Goal: Task Accomplishment & Management: Use online tool/utility

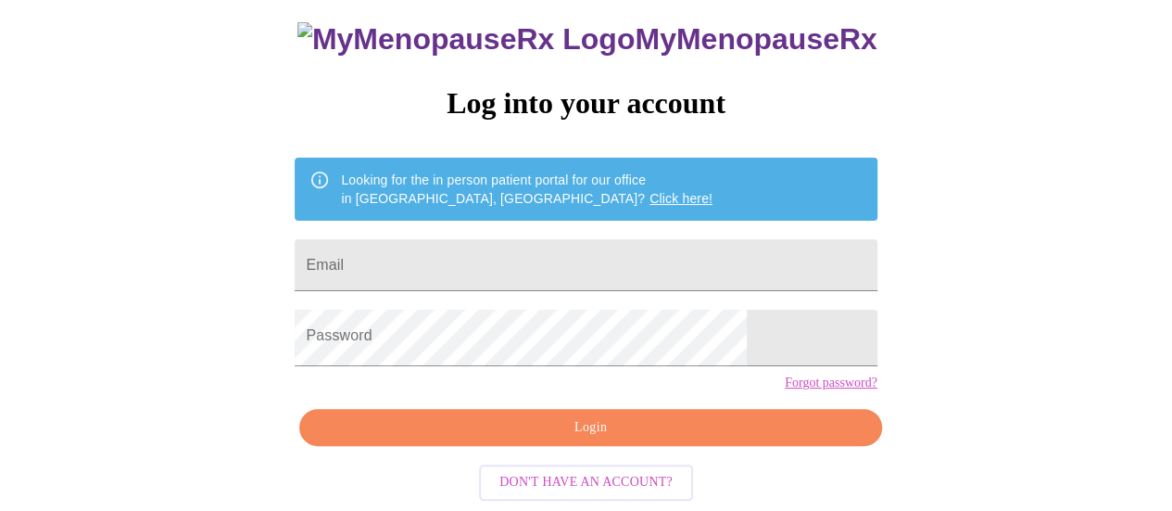
scroll to position [173, 0]
click at [436, 239] on input "Email" at bounding box center [586, 265] width 582 height 52
type input "[EMAIL_ADDRESS][DOMAIN_NAME]"
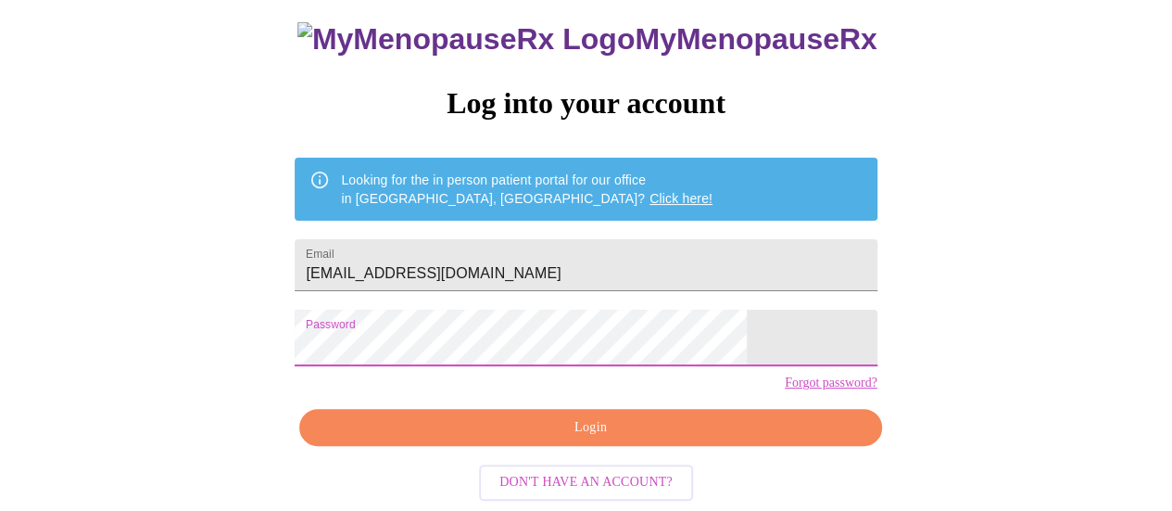
click at [560, 424] on span "Login" at bounding box center [590, 427] width 539 height 23
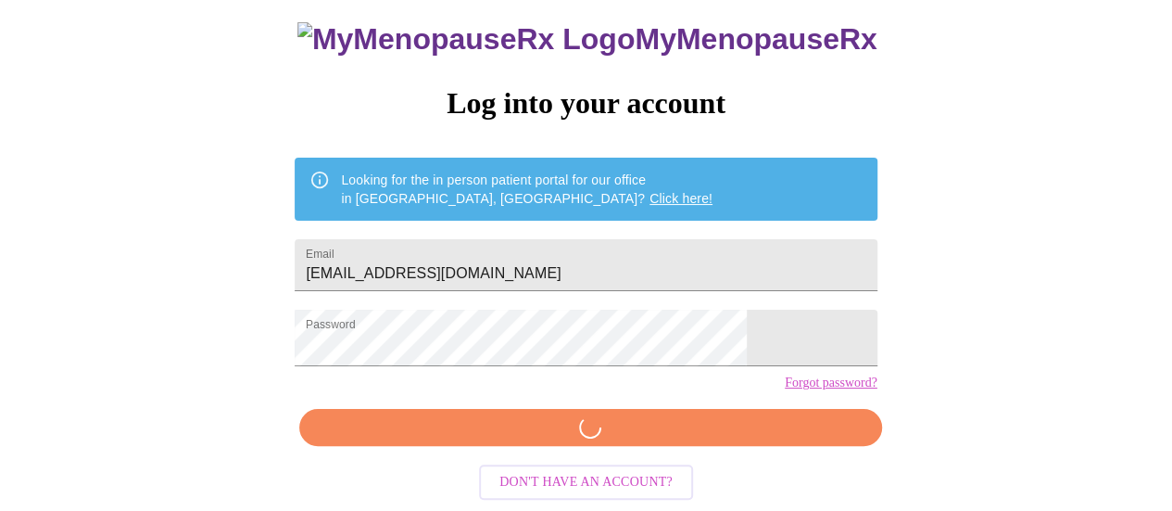
scroll to position [167, 0]
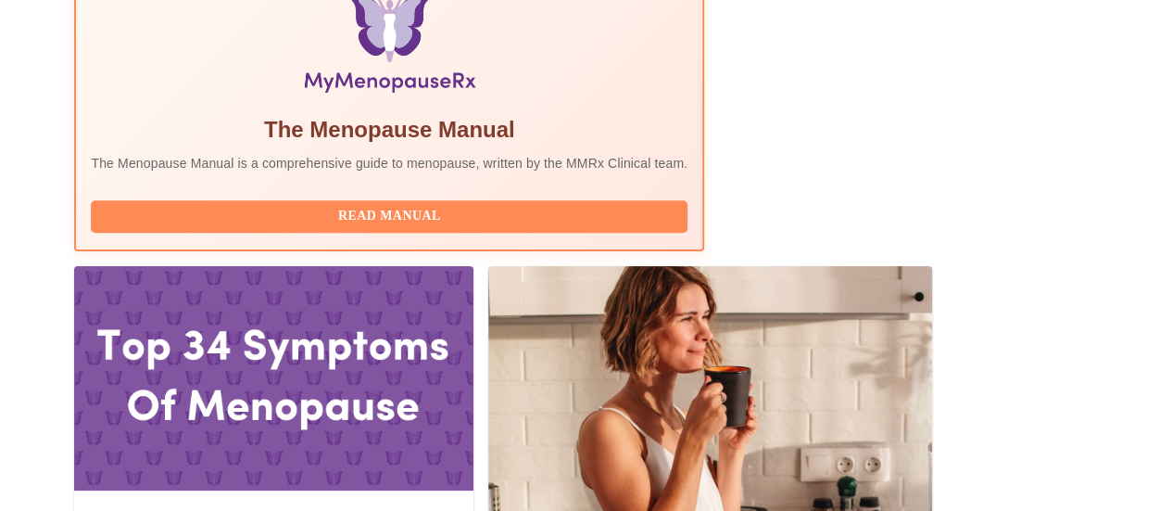
scroll to position [667, 0]
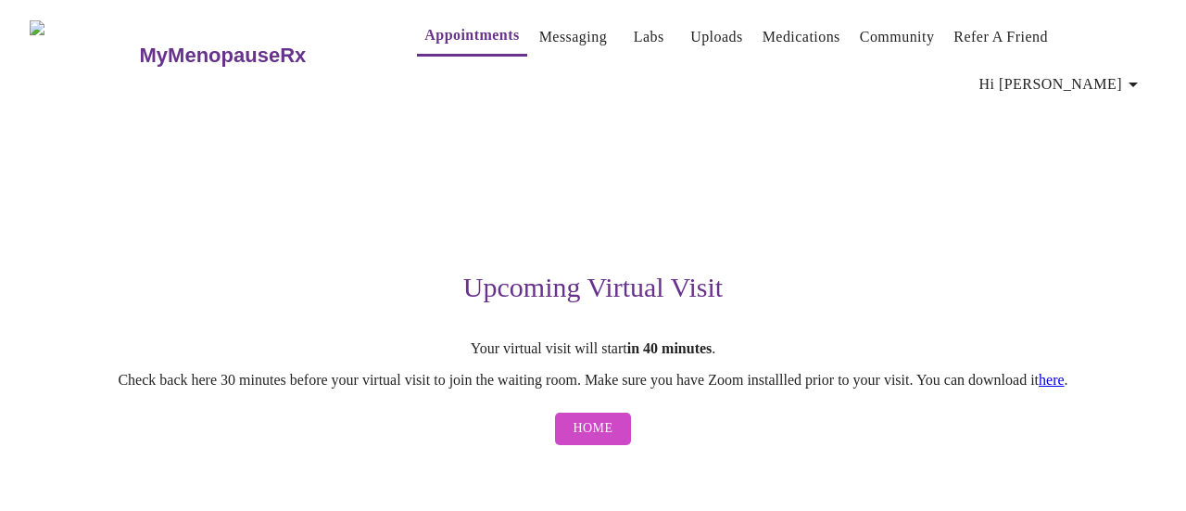
click at [593, 440] on span "Home" at bounding box center [594, 428] width 40 height 23
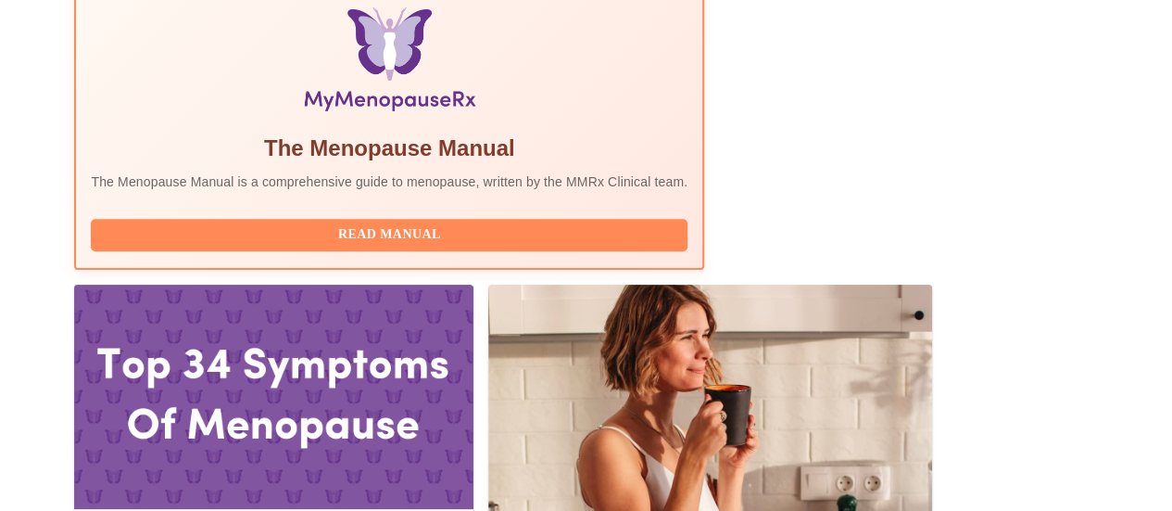
scroll to position [667, 0]
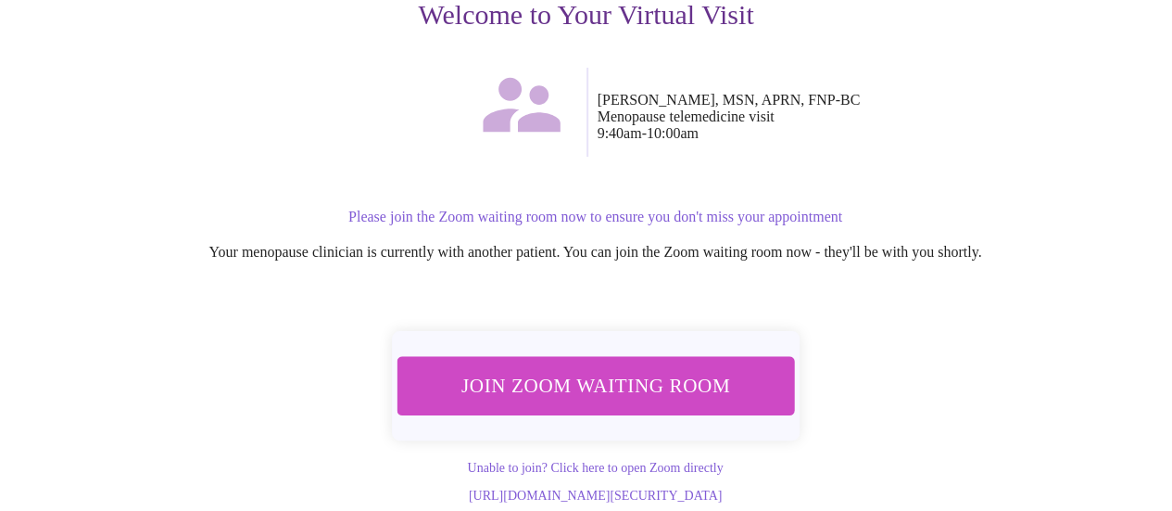
scroll to position [354, 0]
click at [612, 368] on span "Join Zoom Waiting Room" at bounding box center [595, 385] width 348 height 34
